Goal: Task Accomplishment & Management: Use online tool/utility

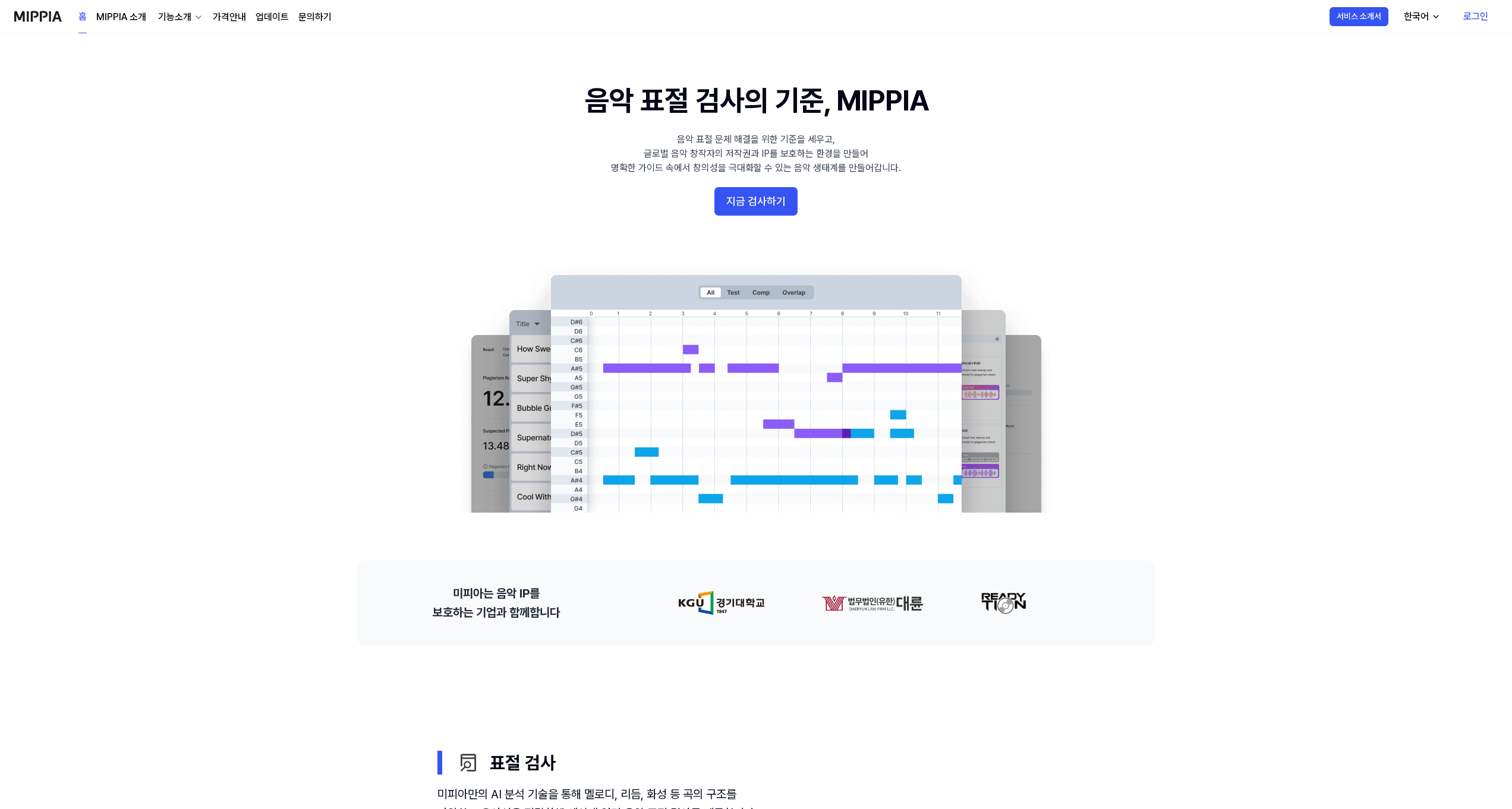
click at [1079, 19] on link "로그인" at bounding box center [1475, 17] width 44 height 33
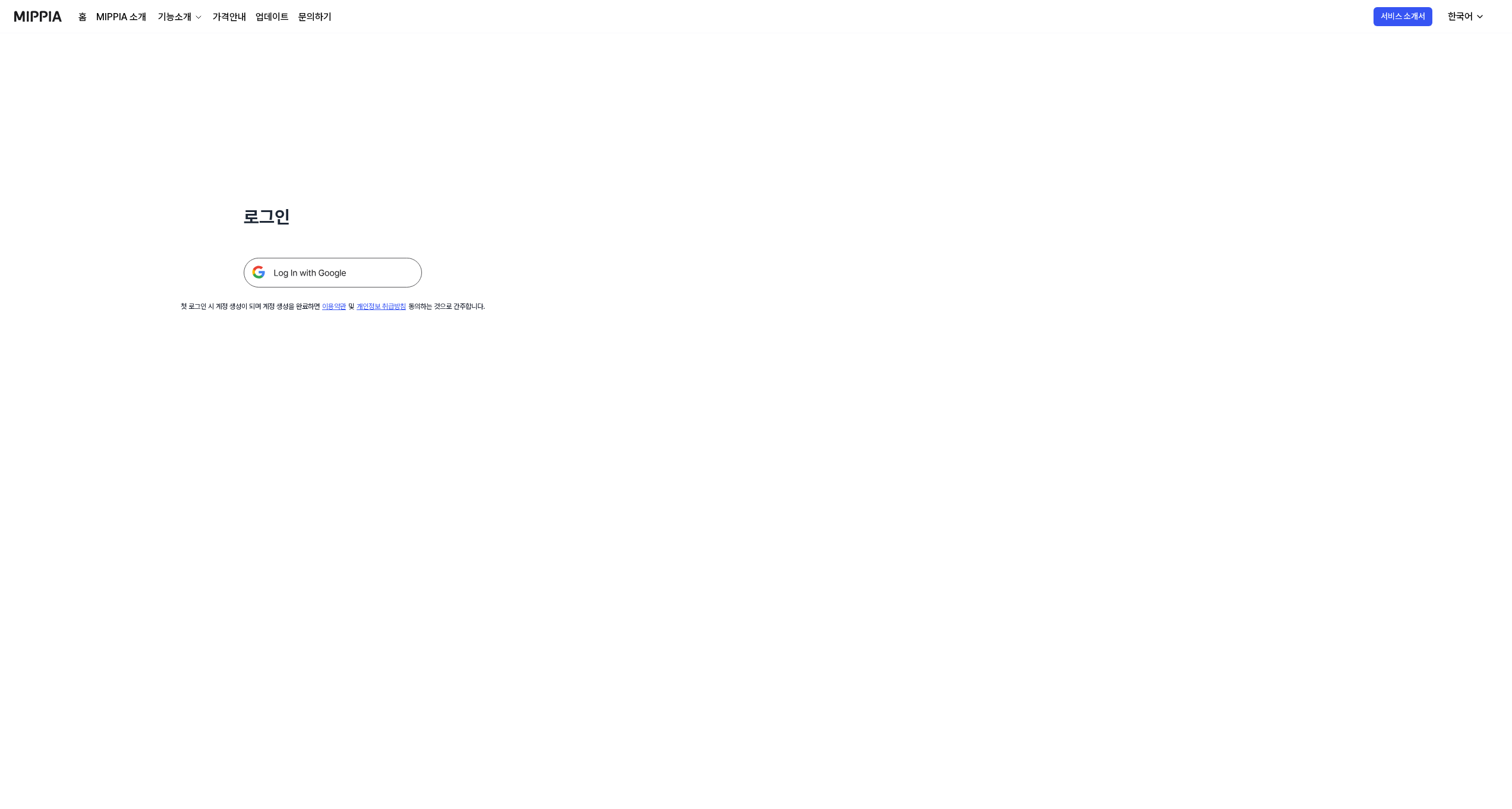
click at [298, 270] on img at bounding box center [333, 272] width 178 height 30
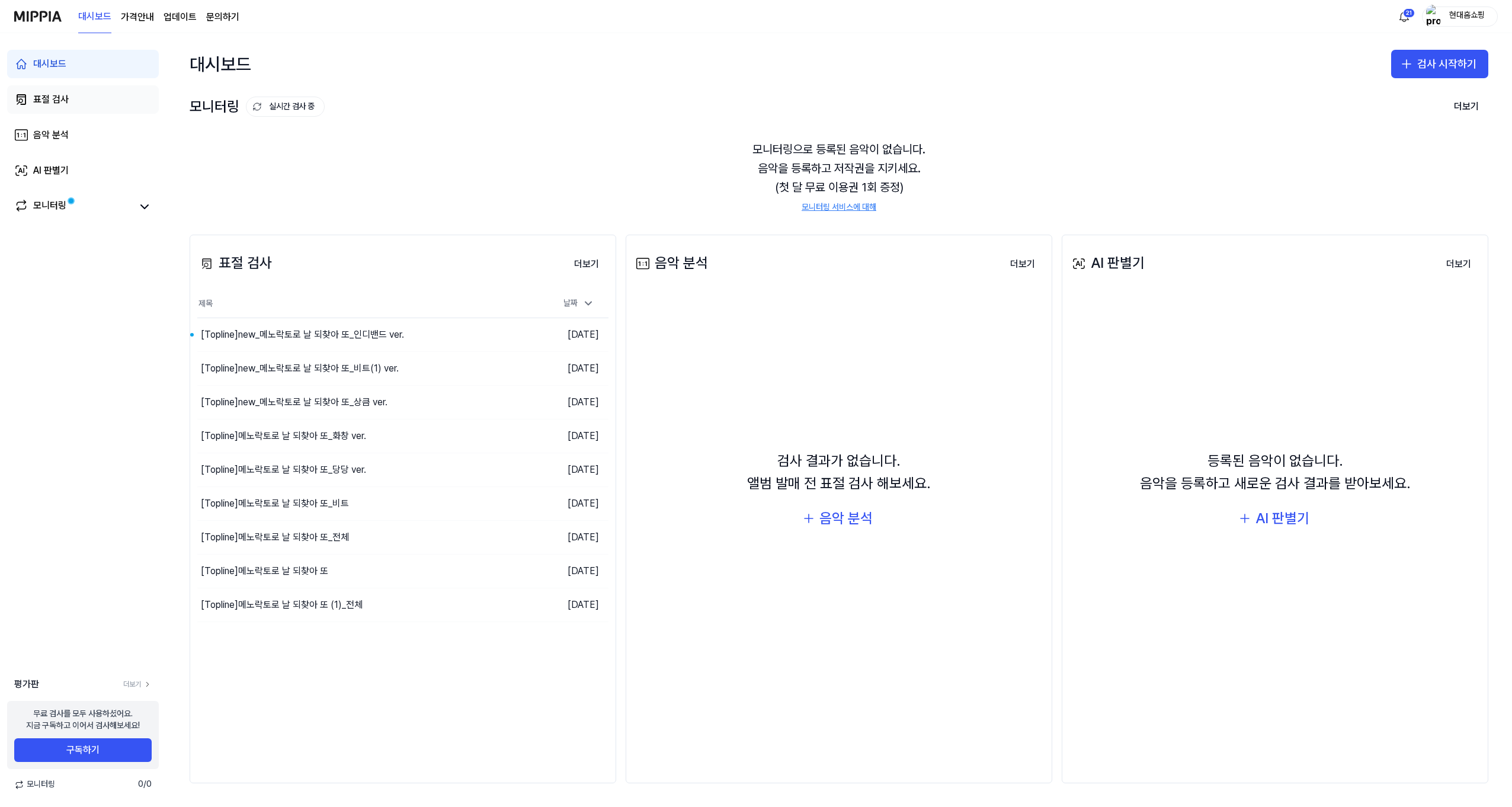
click at [65, 98] on div "표절 검사" at bounding box center [51, 99] width 36 height 14
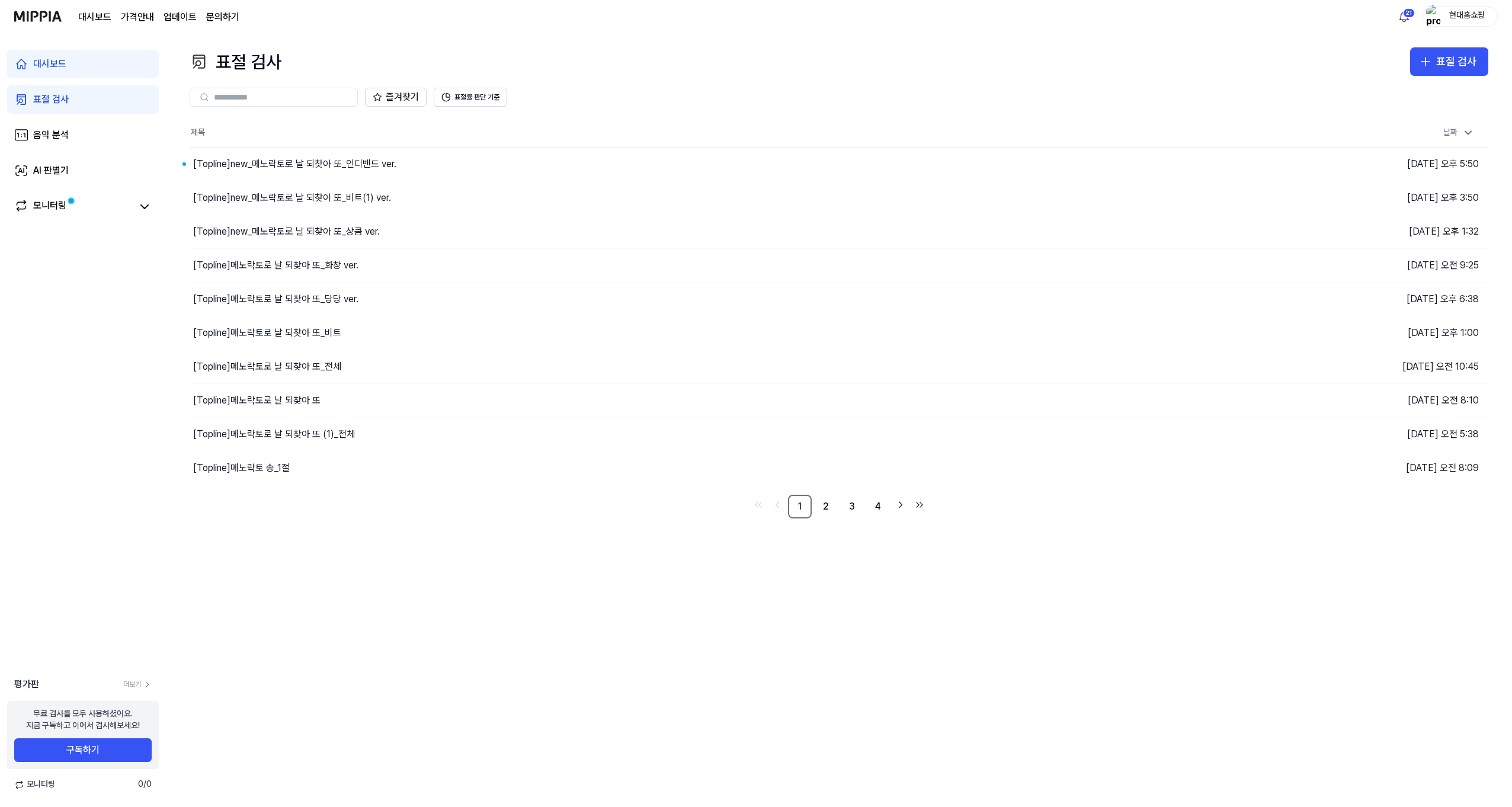
click at [48, 98] on div "표절 검사" at bounding box center [51, 99] width 36 height 14
click at [1456, 66] on div "표절 검사" at bounding box center [1456, 61] width 41 height 17
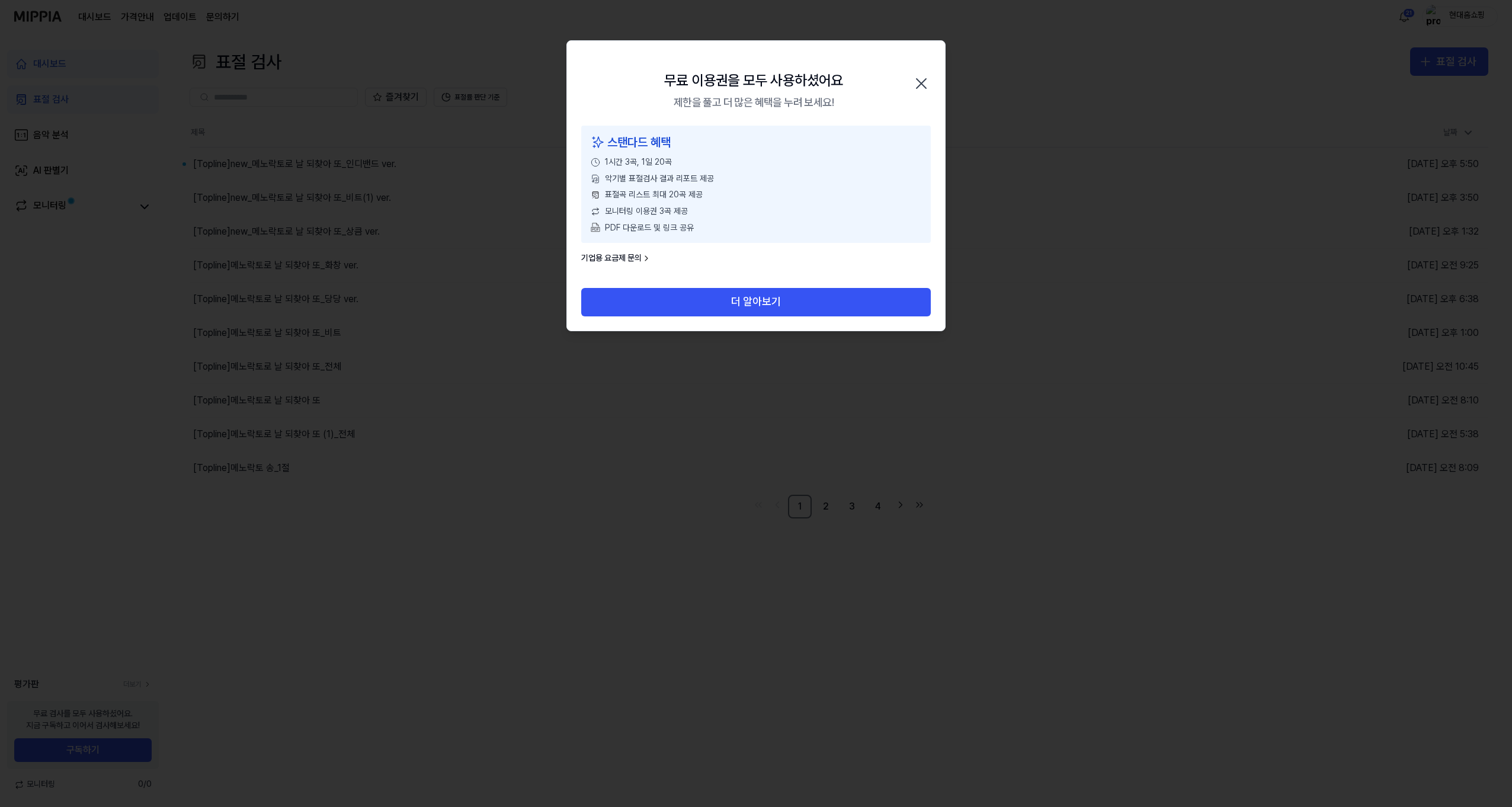
click at [922, 83] on icon "button" at bounding box center [922, 84] width 10 height 10
